Goal: Task Accomplishment & Management: Use online tool/utility

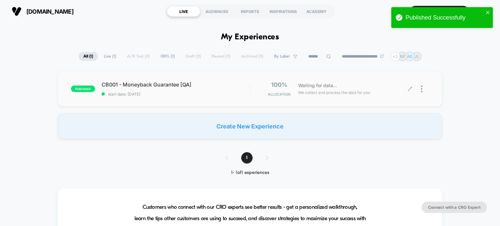
click at [410, 87] on icon at bounding box center [410, 89] width 4 height 4
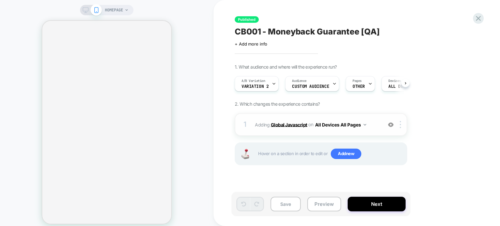
click at [293, 124] on b "Global Javascript" at bounding box center [289, 125] width 36 height 6
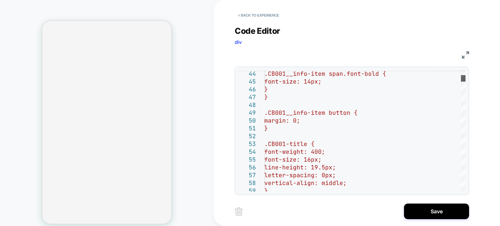
click at [461, 76] on div at bounding box center [463, 78] width 5 height 7
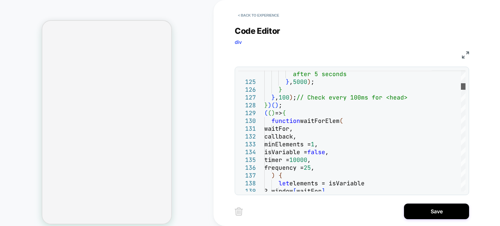
click at [465, 85] on div at bounding box center [463, 86] width 5 height 7
drag, startPoint x: 298, startPoint y: 111, endPoint x: 258, endPoint y: 103, distance: 40.9
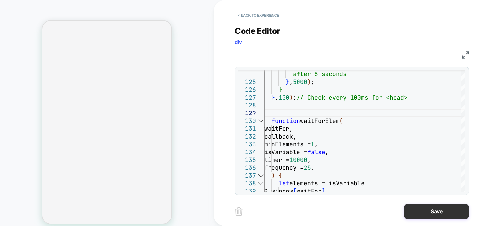
type textarea "**********"
click at [427, 214] on button "Save" at bounding box center [436, 212] width 65 height 16
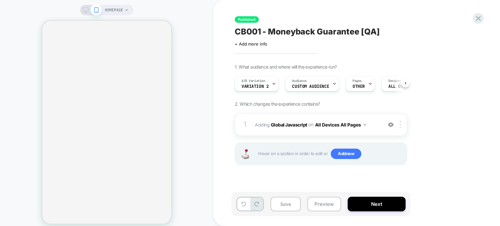
scroll to position [0, 0]
click at [284, 203] on button "Save" at bounding box center [286, 204] width 30 height 15
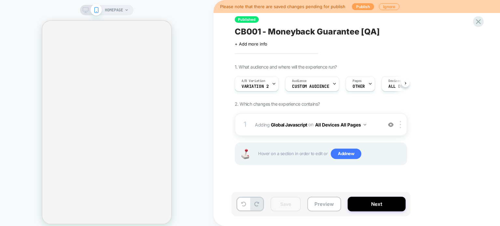
click at [361, 3] on button "Publish" at bounding box center [363, 6] width 22 height 7
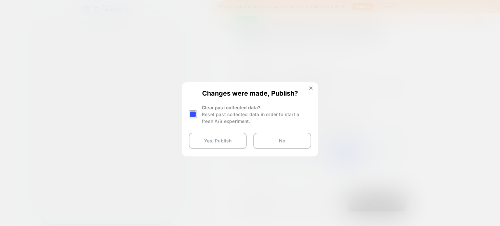
click at [194, 117] on div at bounding box center [193, 114] width 8 height 8
click at [220, 139] on button "Yes, Publish" at bounding box center [218, 141] width 58 height 16
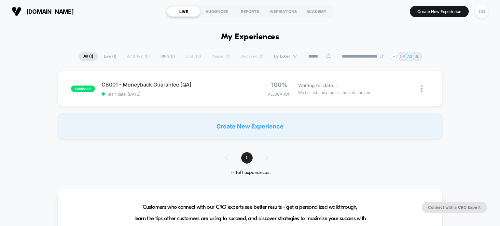
click at [409, 87] on icon at bounding box center [410, 89] width 5 height 5
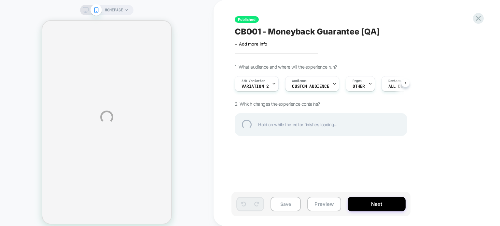
click at [424, 125] on div "HOMEPAGE Published CB001 - Moneyback Guarantee [QA] Click to edit experience de…" at bounding box center [250, 117] width 500 height 234
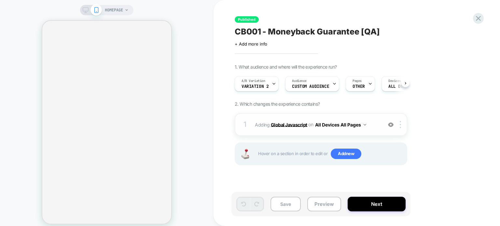
click at [280, 124] on b "Global Javascript" at bounding box center [289, 125] width 36 height 6
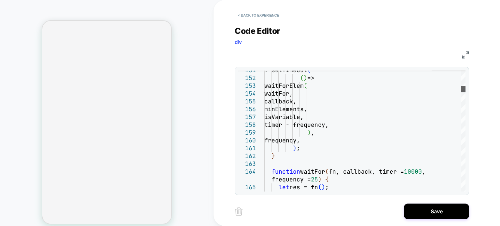
click at [461, 88] on div at bounding box center [463, 89] width 5 height 7
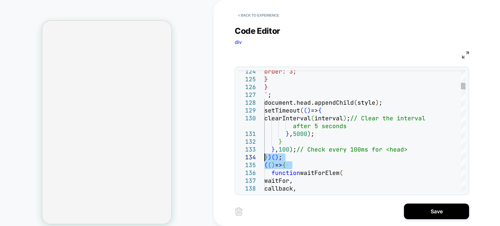
drag, startPoint x: 275, startPoint y: 169, endPoint x: 252, endPoint y: 159, distance: 25.7
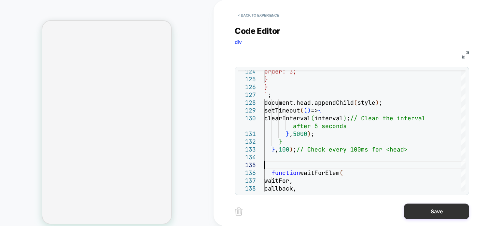
type textarea "**********"
click at [442, 213] on button "Save" at bounding box center [436, 212] width 65 height 16
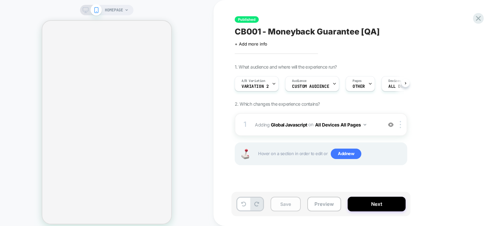
scroll to position [0, 0]
click at [284, 202] on button "Save" at bounding box center [286, 204] width 30 height 15
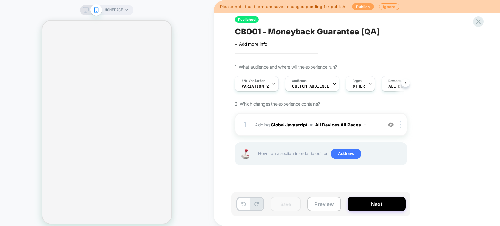
click at [357, 8] on button "Publish" at bounding box center [363, 6] width 22 height 7
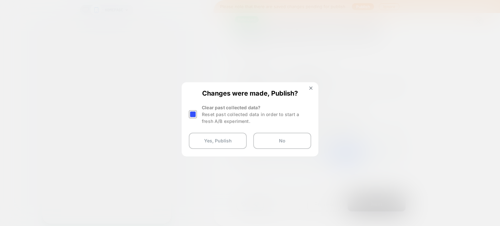
click at [194, 115] on div at bounding box center [193, 114] width 8 height 8
click at [218, 144] on button "Yes, Publish" at bounding box center [218, 141] width 58 height 16
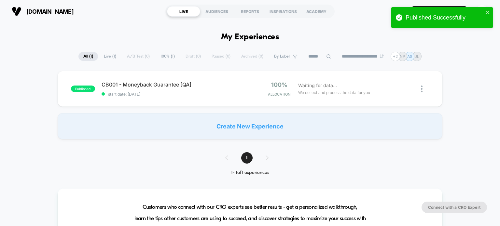
click at [35, 101] on div "published CB001 - Moneyback Guarantee [QA] start date: [DATE] 100% Allocation W…" at bounding box center [250, 105] width 500 height 68
